Goal: Navigation & Orientation: Find specific page/section

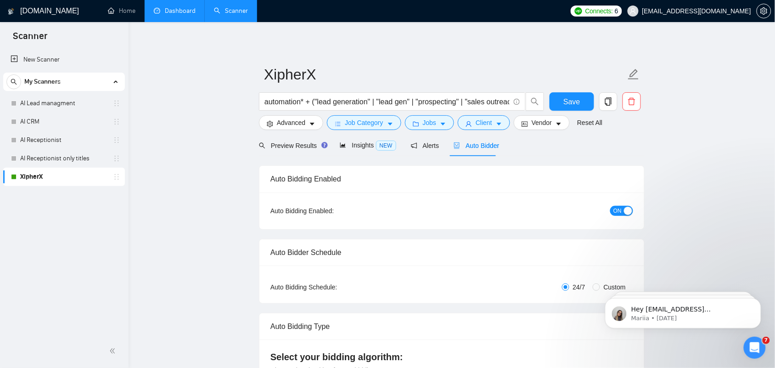
click at [171, 15] on link "Dashboard" at bounding box center [175, 11] width 42 height 8
click at [613, 11] on span "Connects:" at bounding box center [599, 11] width 28 height 10
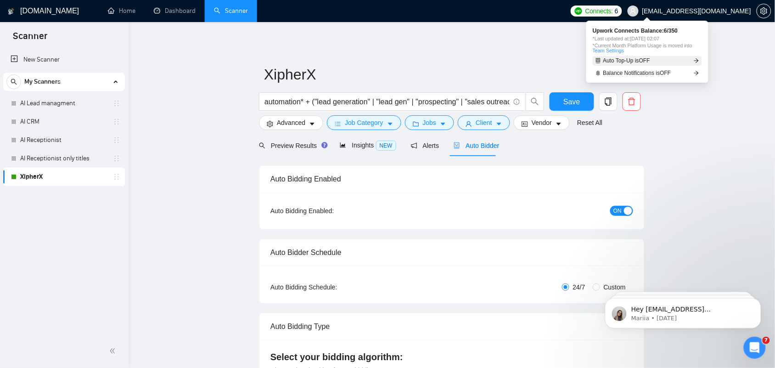
click at [629, 60] on span "Auto Top-Up is OFF" at bounding box center [626, 61] width 47 height 6
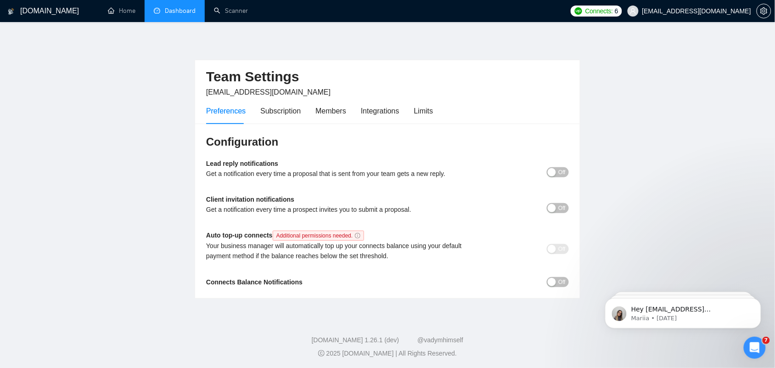
click at [186, 15] on link "Dashboard" at bounding box center [175, 11] width 42 height 8
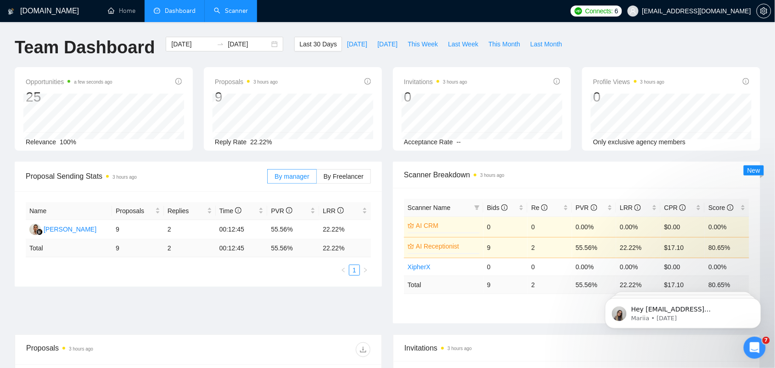
click at [214, 9] on link "Scanner" at bounding box center [231, 11] width 34 height 8
